Goal: Find specific page/section: Find specific page/section

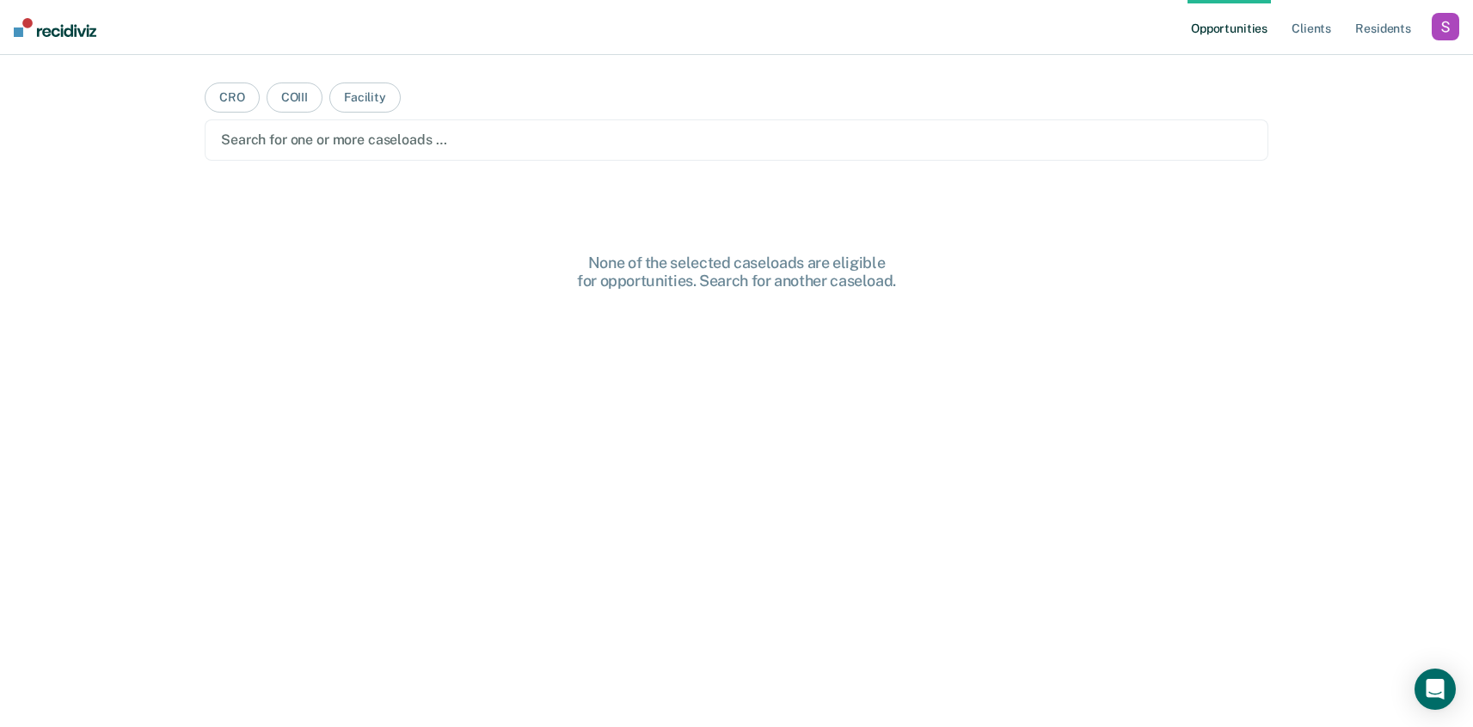
click at [1450, 34] on div "button" at bounding box center [1445, 27] width 28 height 28
click at [1354, 66] on link "Profile" at bounding box center [1376, 70] width 138 height 15
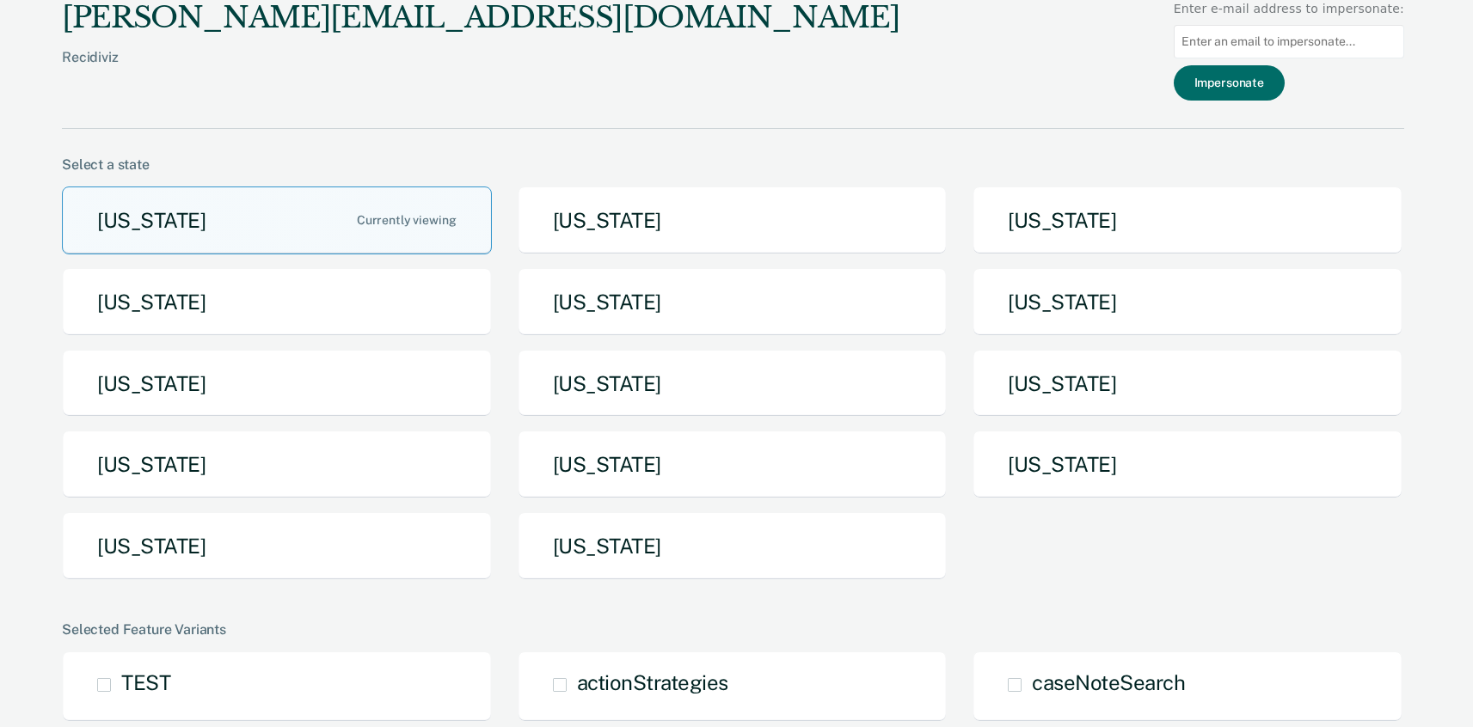
click at [252, 534] on button "[US_STATE]" at bounding box center [277, 546] width 430 height 68
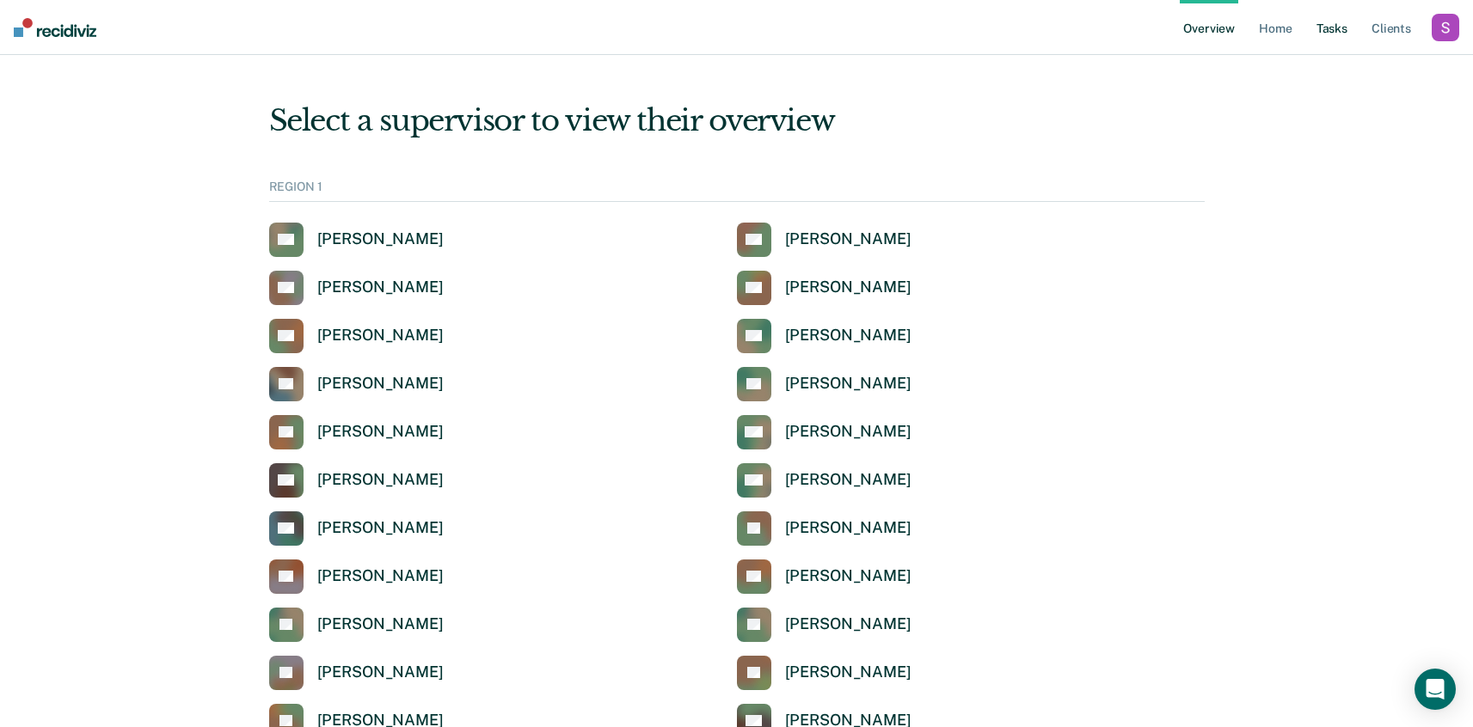
click at [1325, 9] on link "Tasks" at bounding box center [1332, 27] width 38 height 55
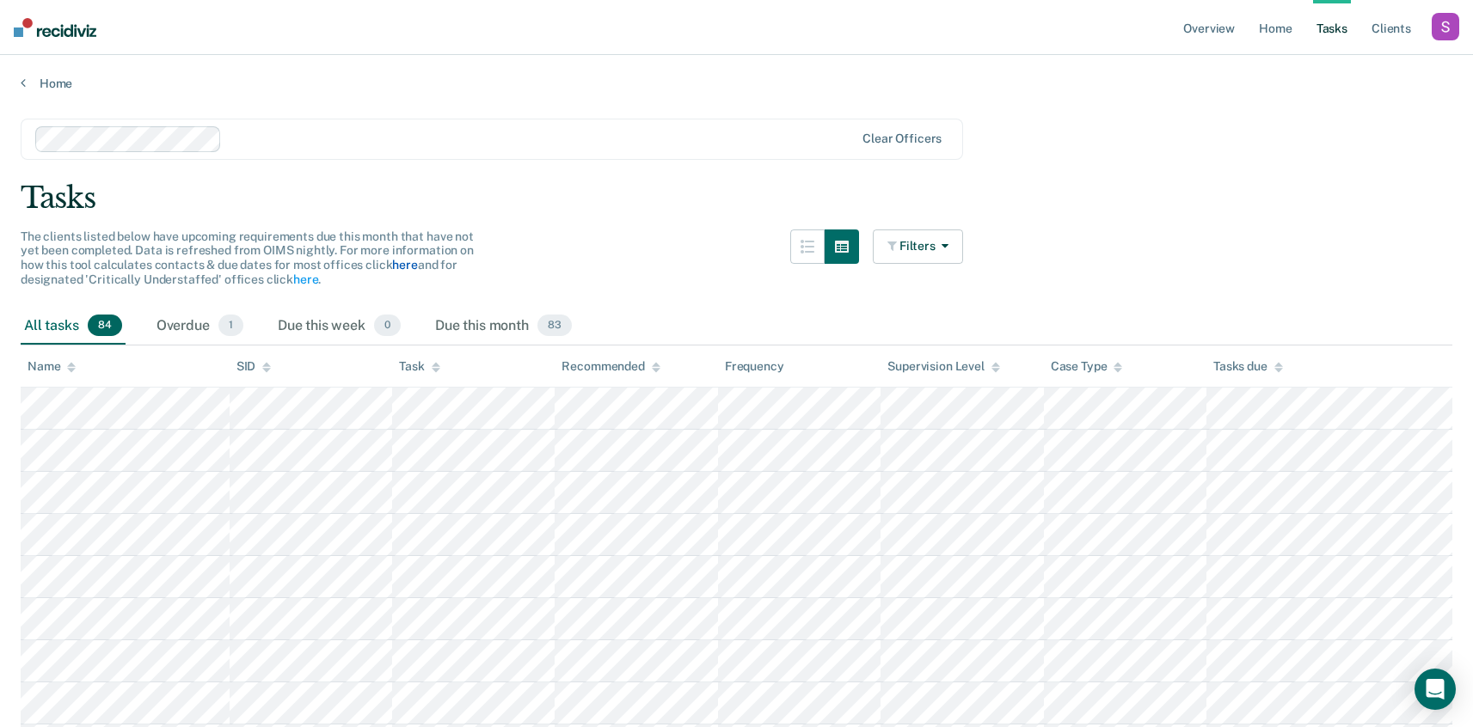
click at [404, 268] on link "here" at bounding box center [404, 265] width 25 height 14
